Goal: Task Accomplishment & Management: Complete application form

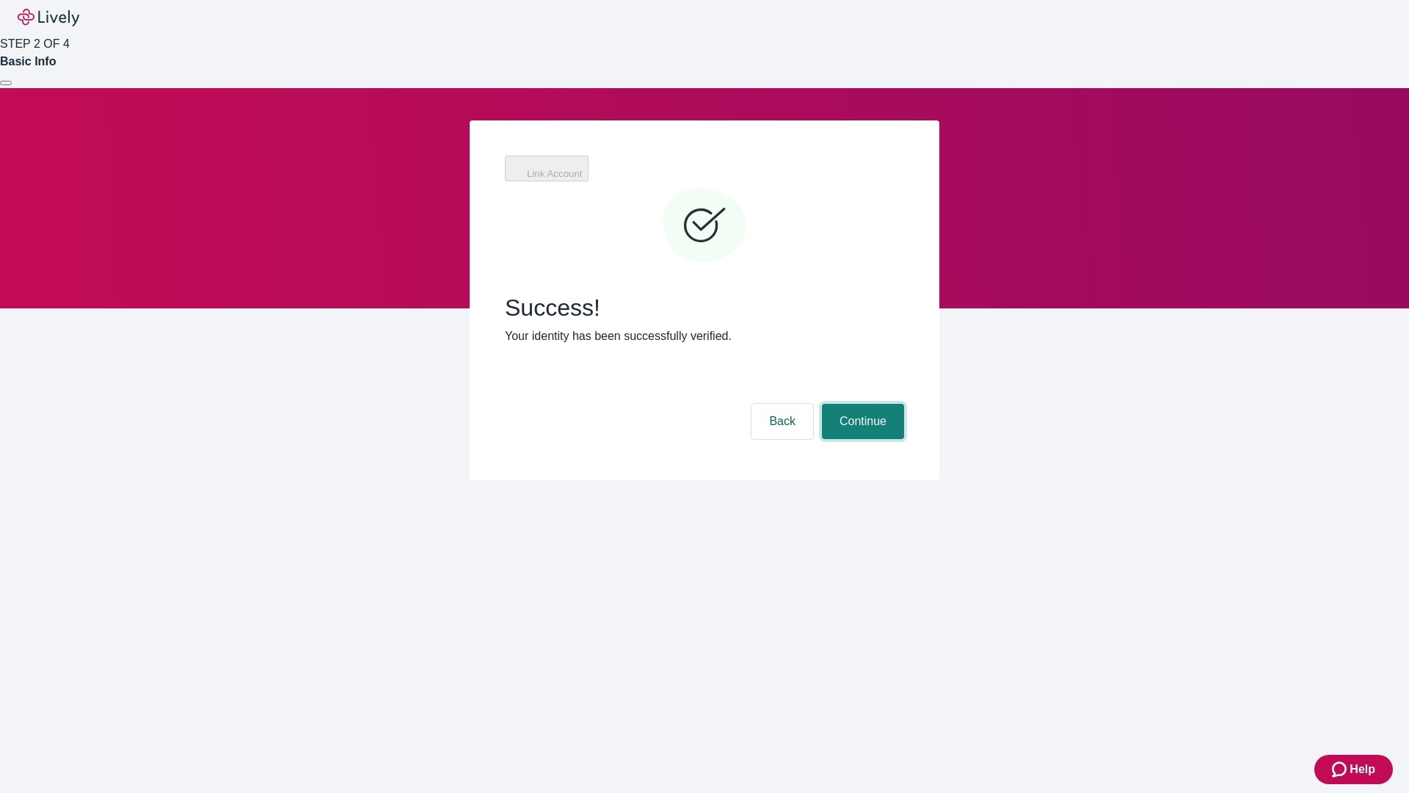
click at [861, 404] on button "Continue" at bounding box center [863, 421] width 82 height 35
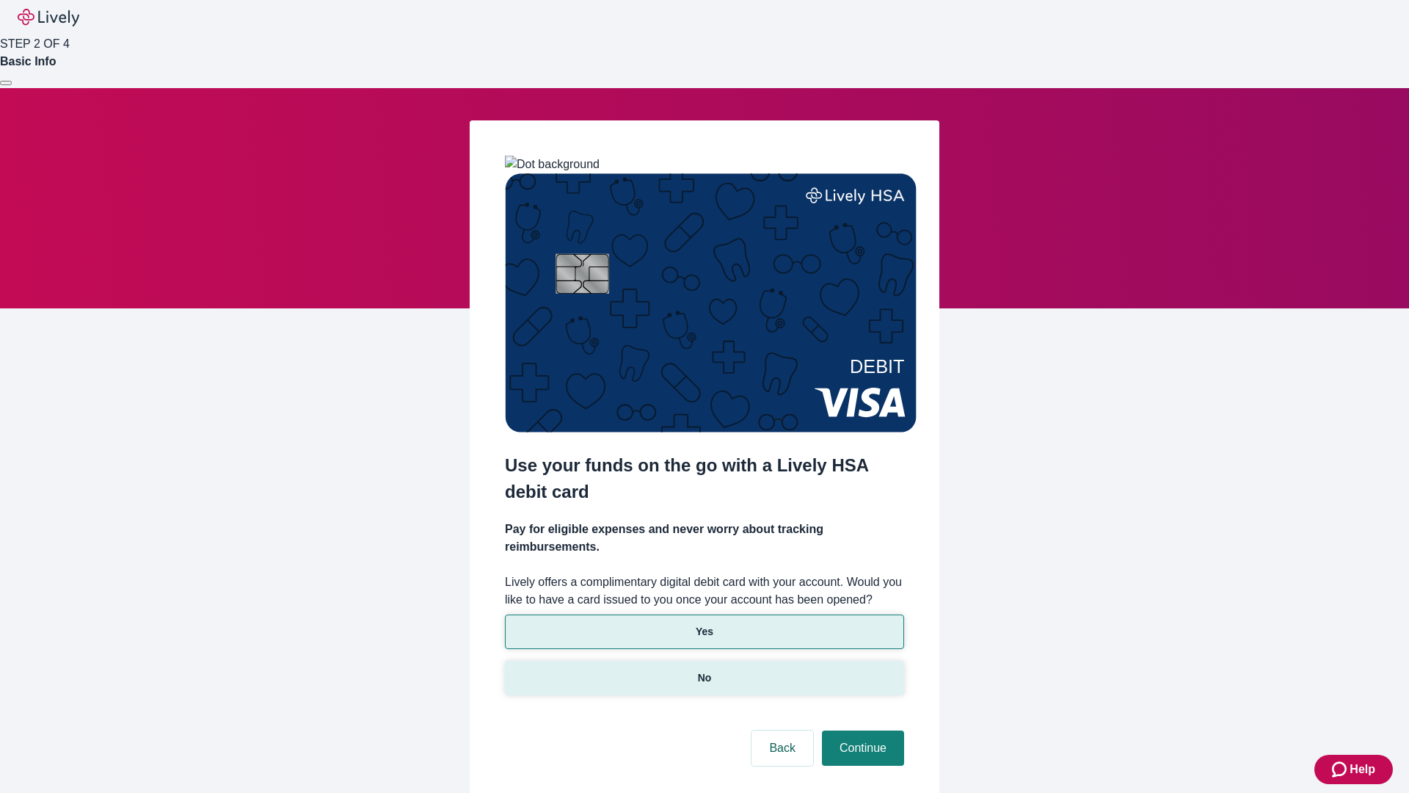
click at [704, 670] on p "No" at bounding box center [705, 677] width 14 height 15
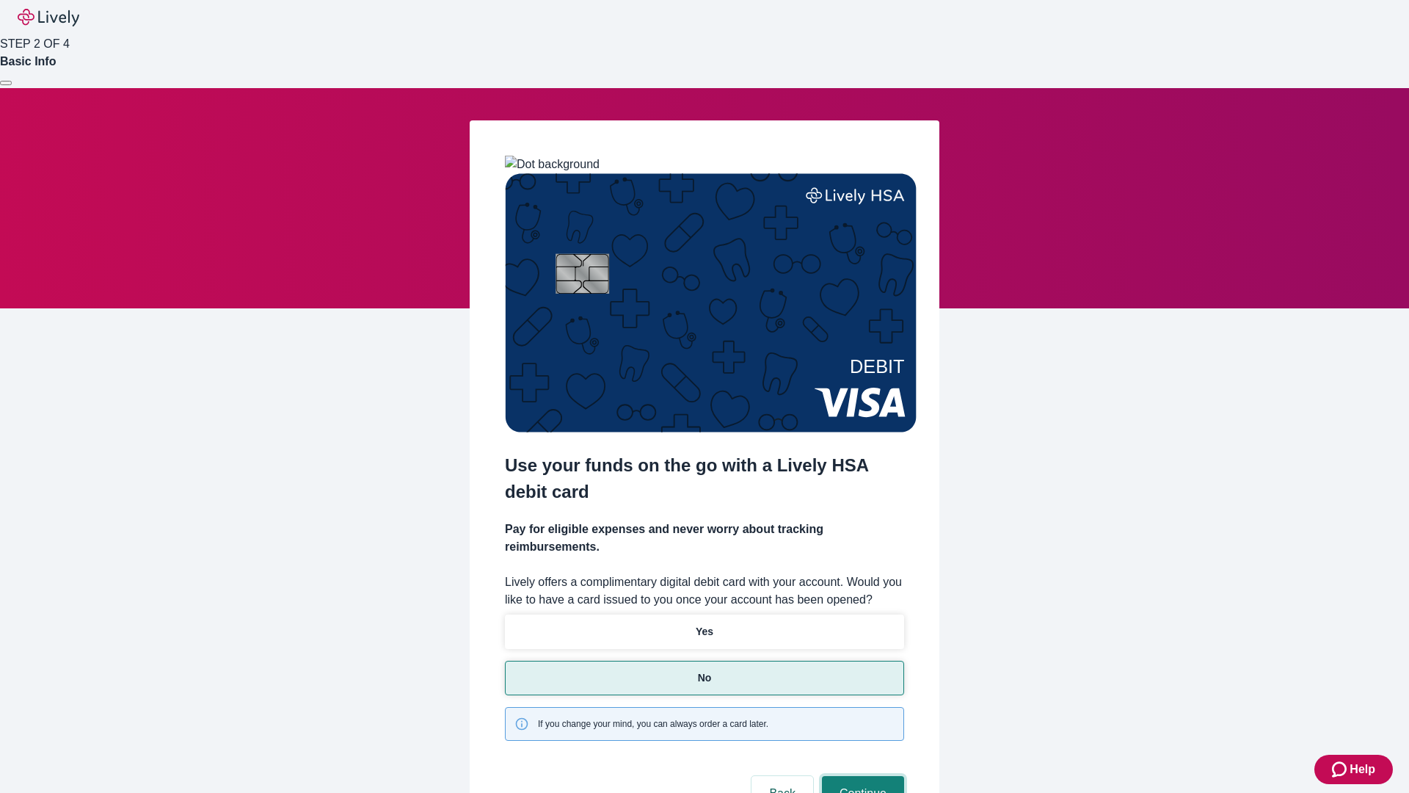
click at [861, 776] on button "Continue" at bounding box center [863, 793] width 82 height 35
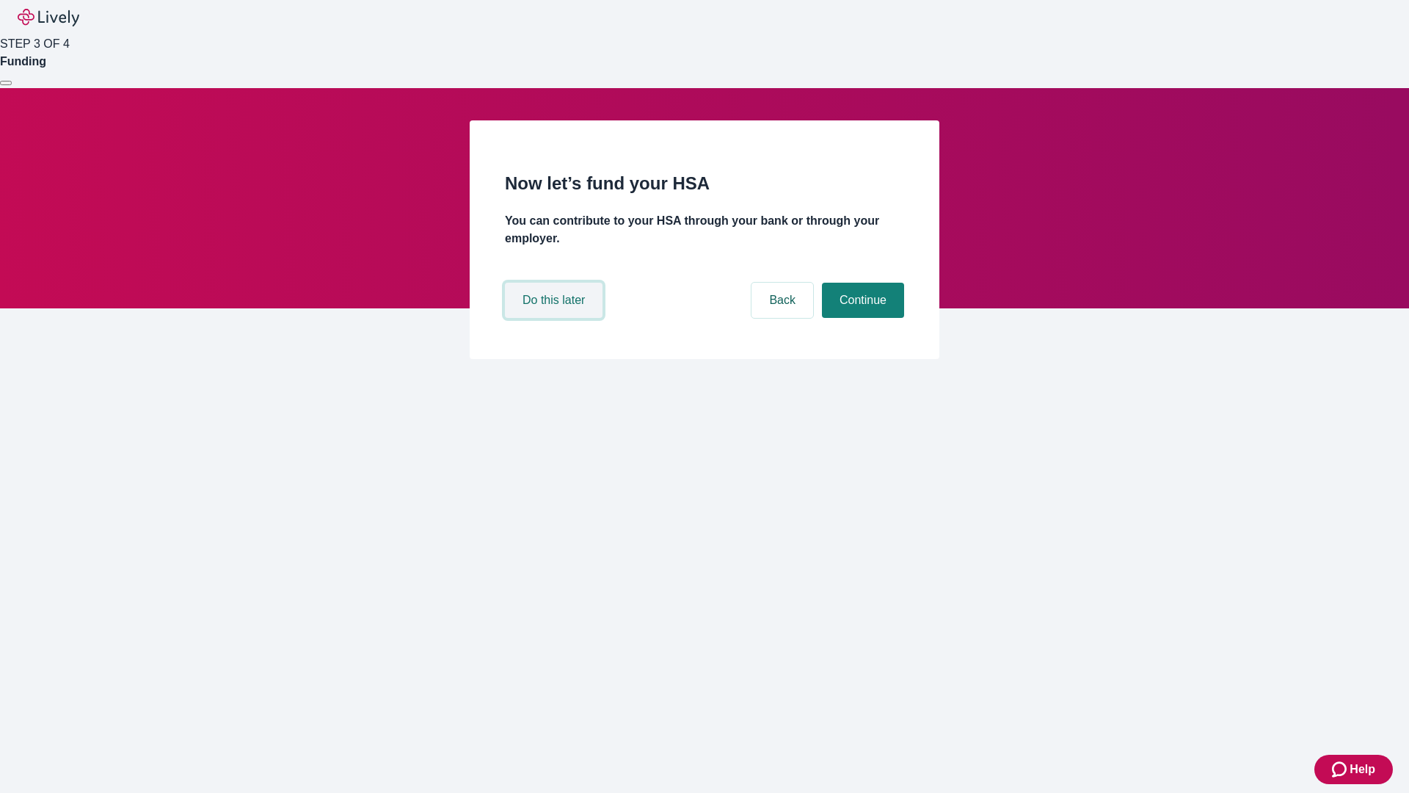
click at [556, 318] on button "Do this later" at bounding box center [554, 300] width 98 height 35
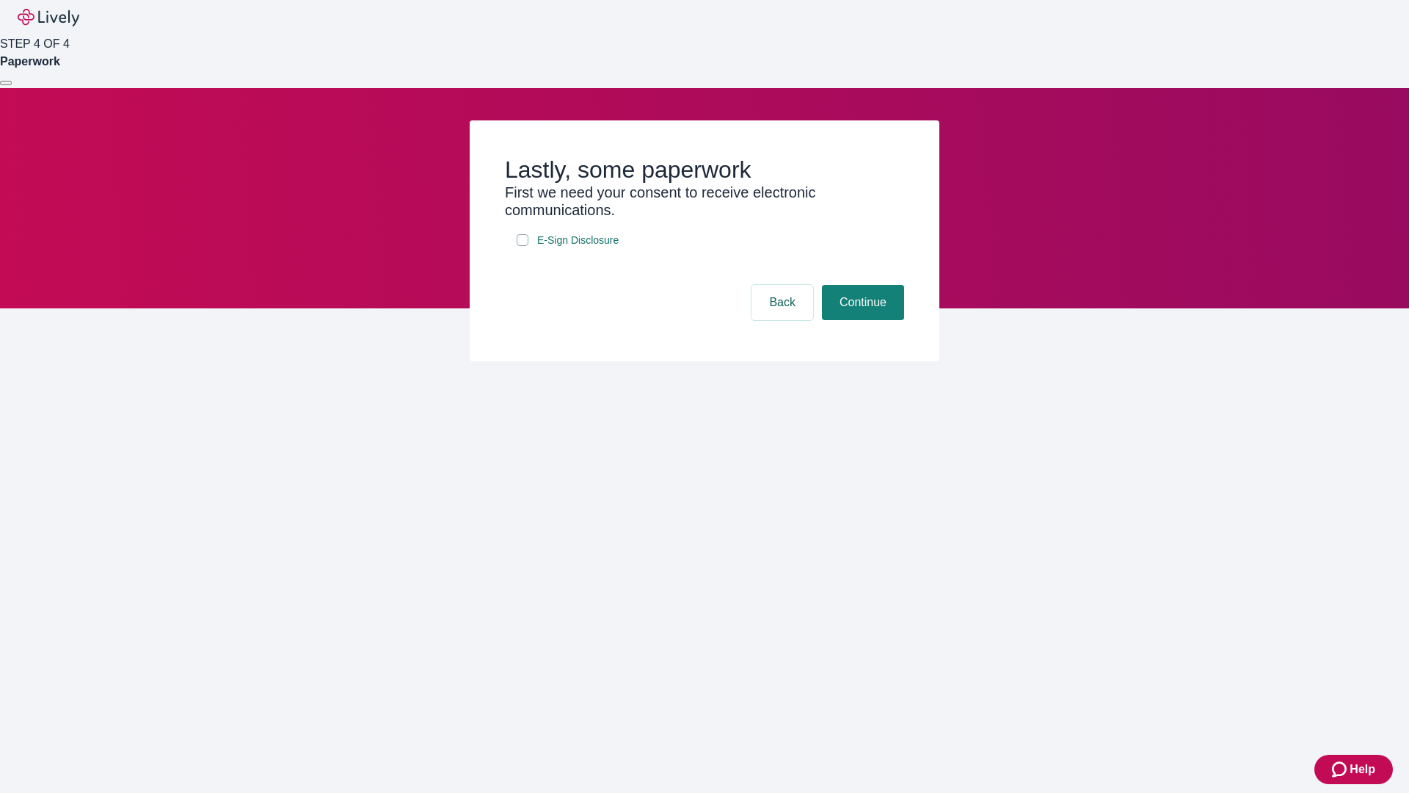
click at [523, 246] on input "E-Sign Disclosure" at bounding box center [523, 240] width 12 height 12
checkbox input "true"
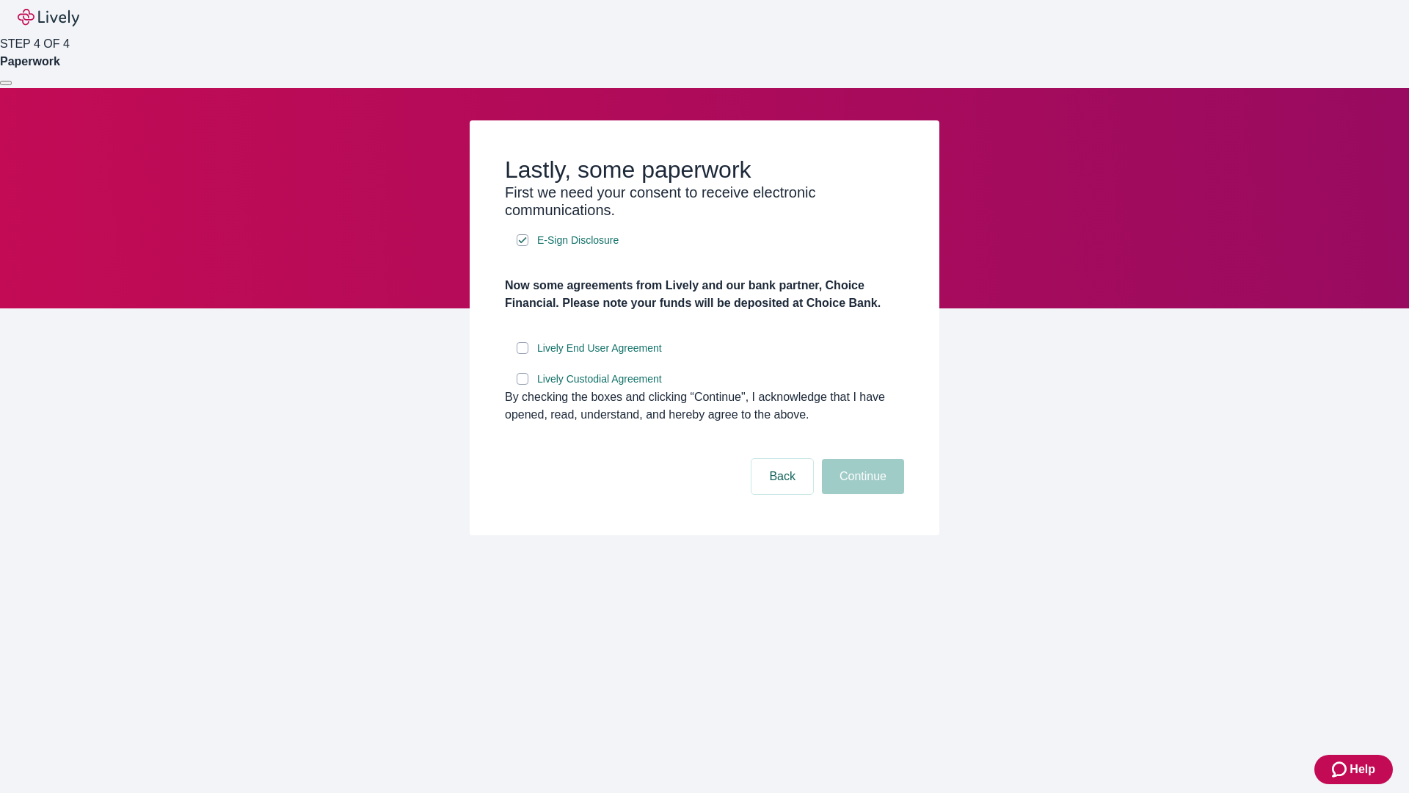
click at [523, 354] on input "Lively End User Agreement" at bounding box center [523, 348] width 12 height 12
checkbox input "true"
click at [523, 385] on input "Lively Custodial Agreement" at bounding box center [523, 379] width 12 height 12
checkbox input "true"
click at [861, 494] on button "Continue" at bounding box center [863, 476] width 82 height 35
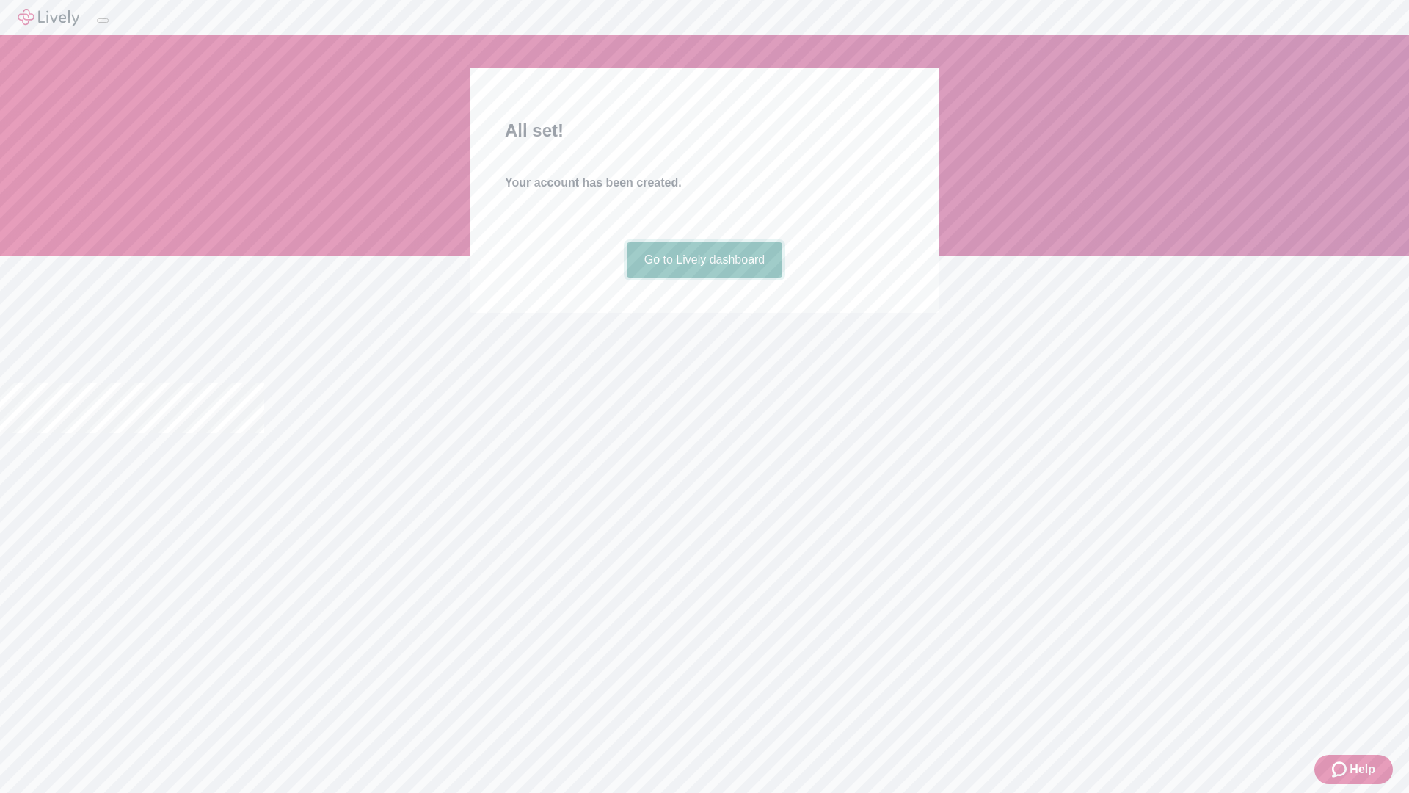
click at [704, 277] on link "Go to Lively dashboard" at bounding box center [705, 259] width 156 height 35
